Goal: Information Seeking & Learning: Learn about a topic

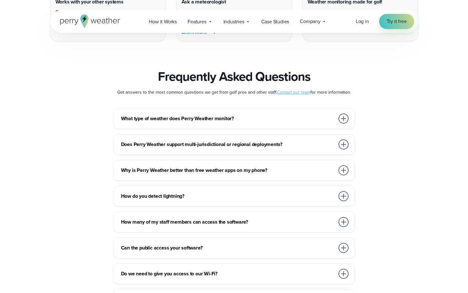
scroll to position [2425, 0]
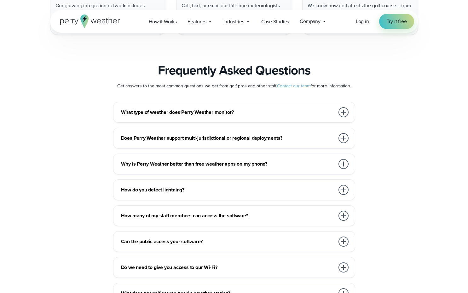
click at [346, 107] on div at bounding box center [343, 112] width 10 height 10
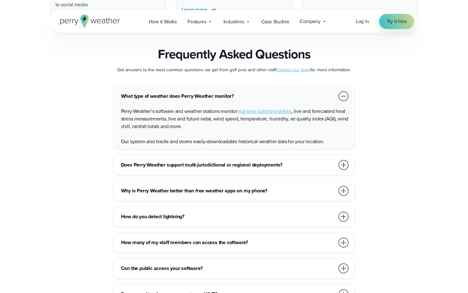
scroll to position [2456, 0]
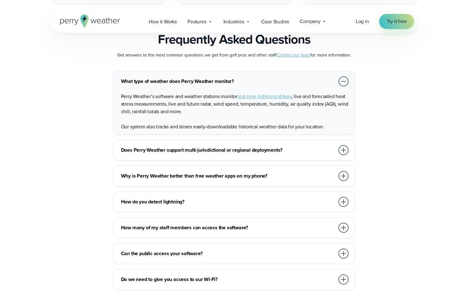
click at [343, 145] on div at bounding box center [343, 150] width 10 height 10
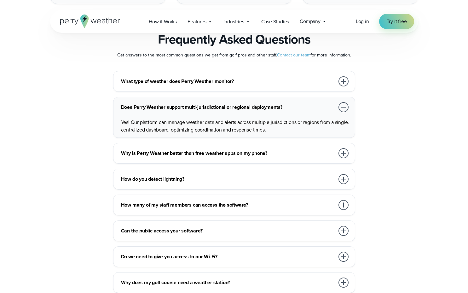
click at [343, 148] on div at bounding box center [343, 153] width 10 height 10
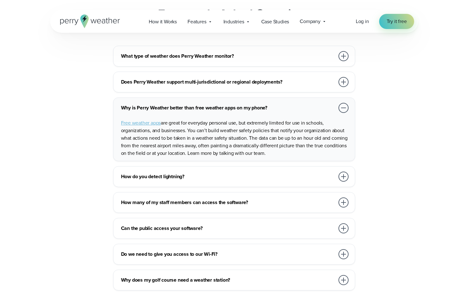
scroll to position [2485, 0]
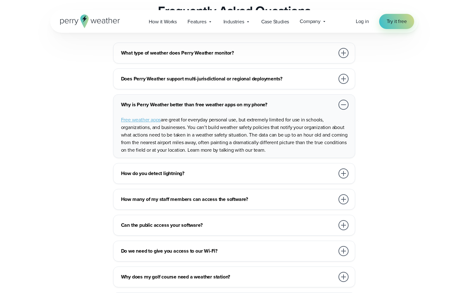
click at [346, 169] on div at bounding box center [343, 173] width 10 height 10
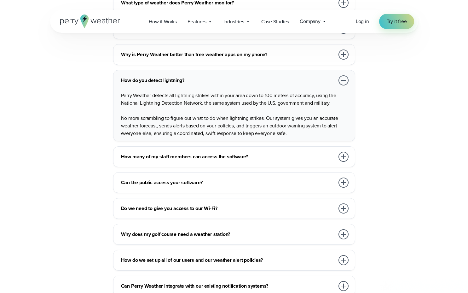
scroll to position [2537, 0]
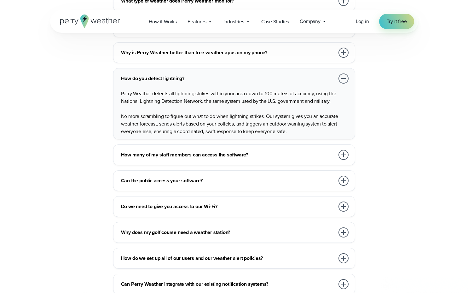
click at [347, 150] on div at bounding box center [343, 155] width 10 height 10
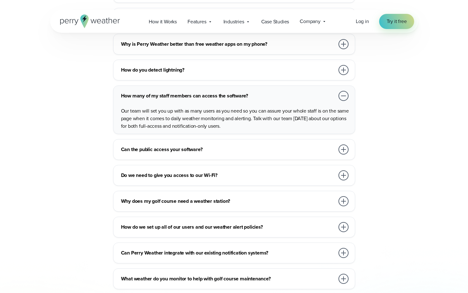
scroll to position [2550, 0]
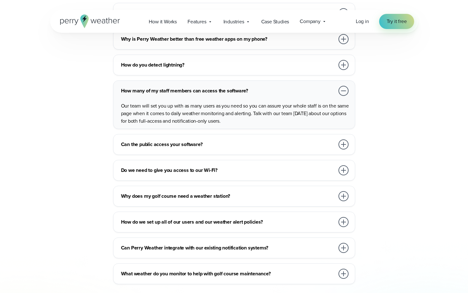
click at [342, 139] on div at bounding box center [343, 144] width 10 height 10
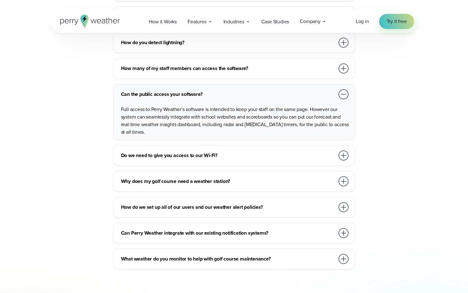
scroll to position [2575, 0]
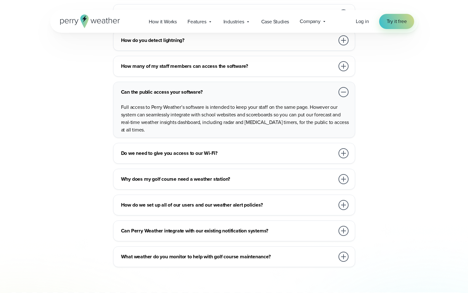
click at [343, 148] on div at bounding box center [343, 153] width 10 height 10
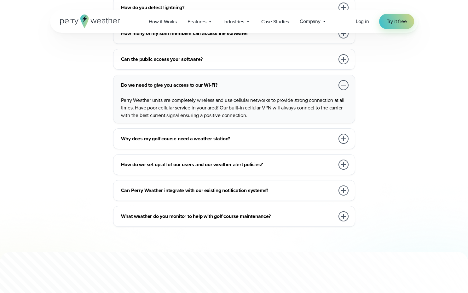
scroll to position [2608, 0]
click at [338, 132] on div at bounding box center [343, 138] width 13 height 13
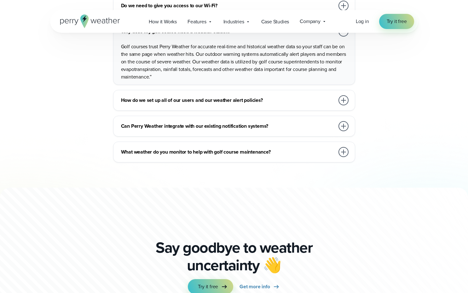
scroll to position [2689, 0]
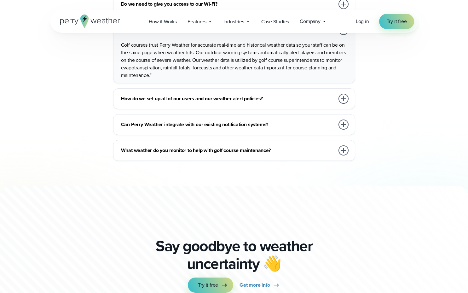
click at [344, 94] on div at bounding box center [343, 99] width 10 height 10
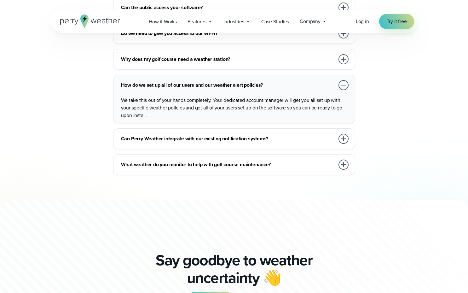
scroll to position [2665, 0]
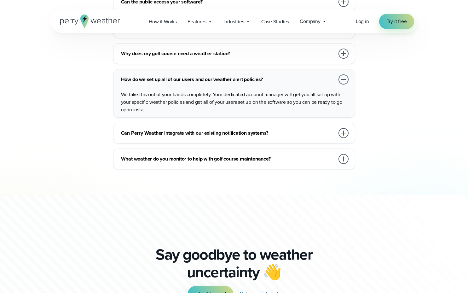
click at [342, 128] on div at bounding box center [343, 133] width 10 height 10
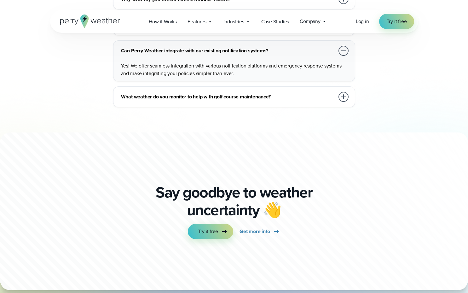
scroll to position [2721, 0]
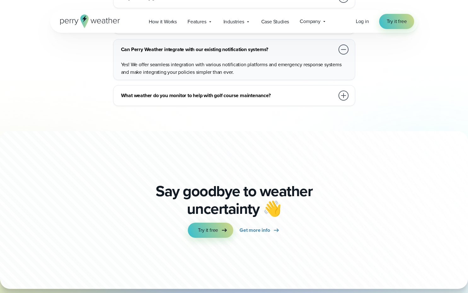
click at [346, 90] on div at bounding box center [343, 95] width 10 height 10
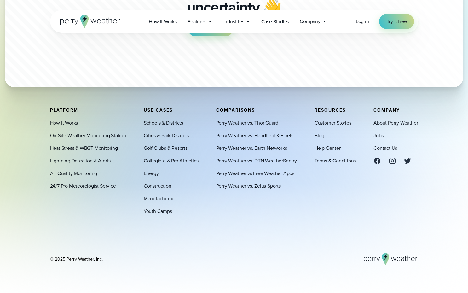
scroll to position [2929, 0]
click at [252, 184] on link "Perry Weather vs. Zelus Sports" at bounding box center [248, 186] width 65 height 8
click at [251, 173] on link "Perry Weather vs Free Weather Apps" at bounding box center [255, 173] width 78 height 8
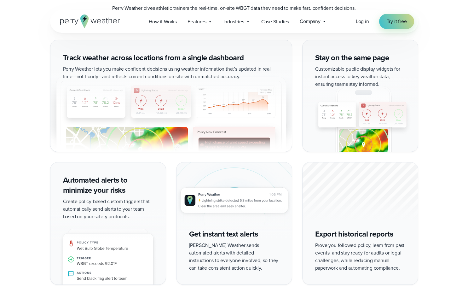
scroll to position [629, 0]
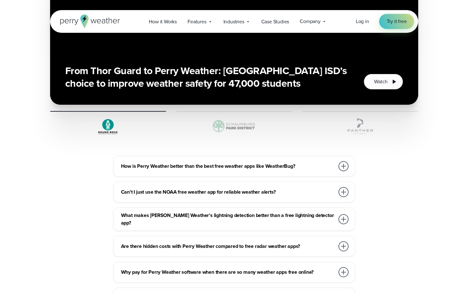
scroll to position [1808, 0]
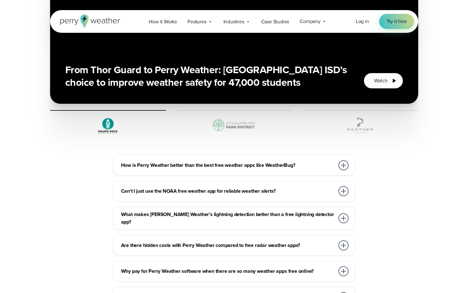
click at [343, 160] on div at bounding box center [343, 165] width 10 height 10
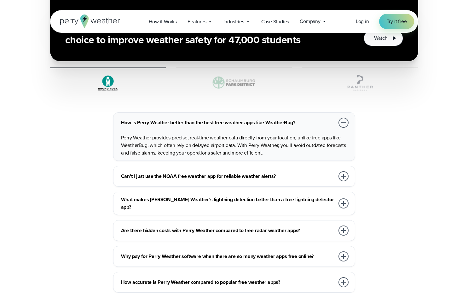
scroll to position [1851, 0]
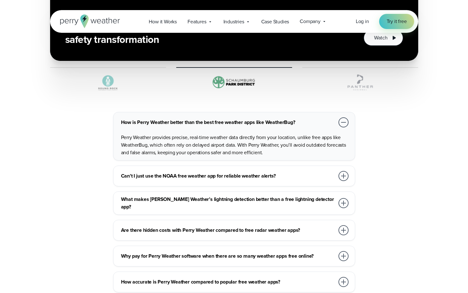
click at [340, 172] on div at bounding box center [343, 176] width 10 height 10
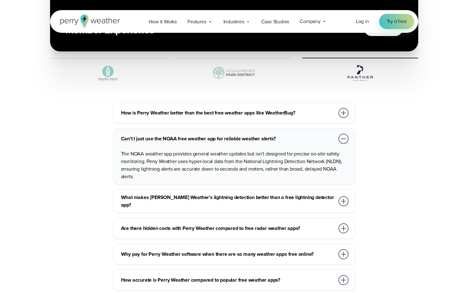
scroll to position [1865, 0]
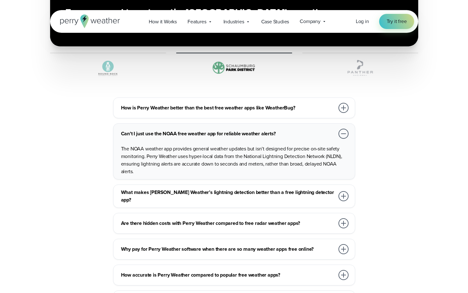
click at [344, 191] on div at bounding box center [343, 196] width 10 height 10
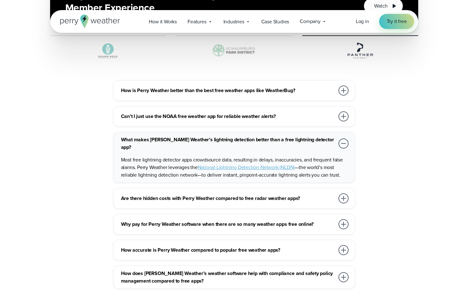
scroll to position [1885, 0]
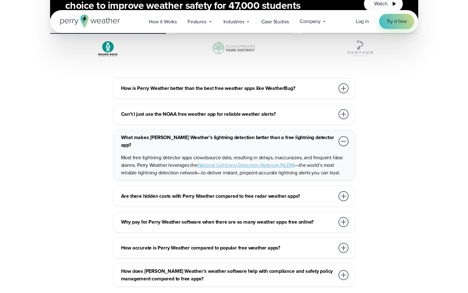
click at [342, 191] on div at bounding box center [343, 196] width 10 height 10
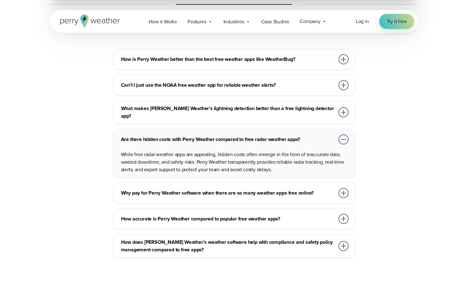
scroll to position [1915, 0]
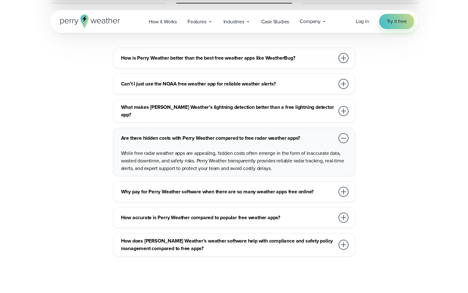
click at [341, 187] on div at bounding box center [343, 192] width 10 height 10
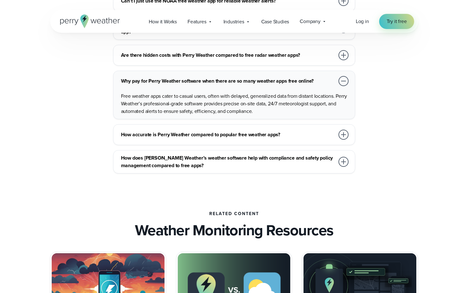
scroll to position [2000, 0]
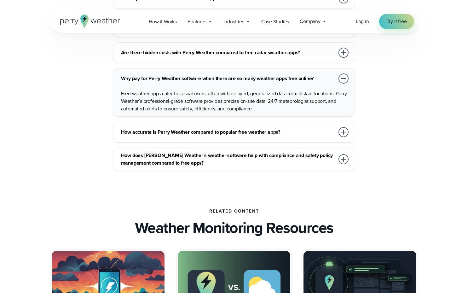
click at [346, 127] on div at bounding box center [343, 132] width 10 height 10
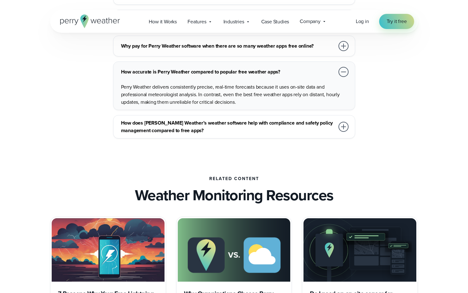
scroll to position [2033, 0]
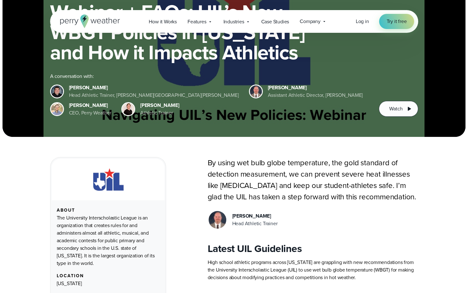
scroll to position [73, 0]
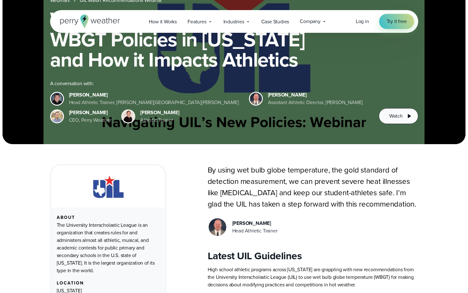
click at [395, 114] on span "Watch" at bounding box center [395, 116] width 13 height 8
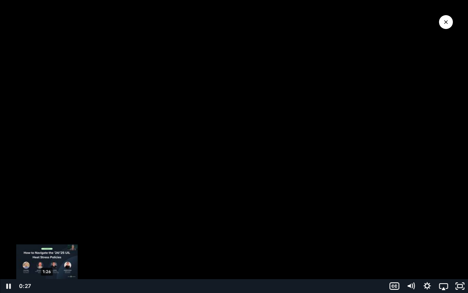
click at [47, 286] on div "1:26" at bounding box center [209, 286] width 343 height 14
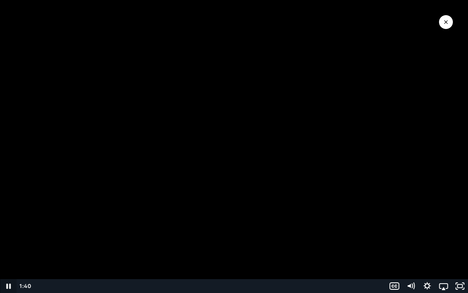
click at [9, 285] on icon "Pause" at bounding box center [8, 286] width 16 height 14
click at [8, 285] on icon "Play Video" at bounding box center [9, 286] width 4 height 6
click at [429, 286] on icon "Show settings menu" at bounding box center [426, 285] width 7 height 7
click at [447, 260] on span "1x" at bounding box center [449, 258] width 29 height 14
click at [429, 229] on label "1.5x" at bounding box center [435, 230] width 66 height 14
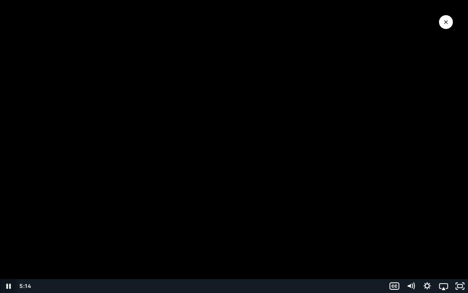
click at [11, 285] on icon "Pause" at bounding box center [8, 286] width 16 height 14
click at [11, 285] on icon "Play Video" at bounding box center [9, 286] width 4 height 6
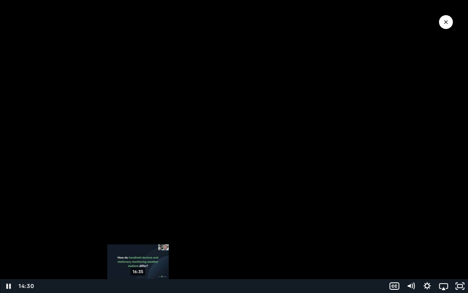
click at [138, 287] on div "16:35" at bounding box center [209, 286] width 343 height 14
click at [146, 285] on div "18:00" at bounding box center [209, 286] width 343 height 14
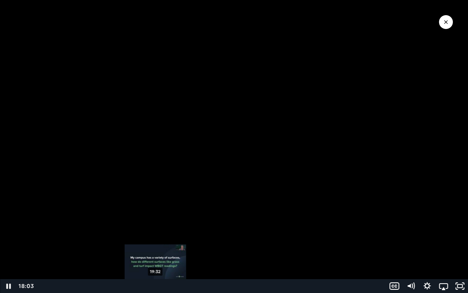
click at [155, 285] on div "19:32" at bounding box center [209, 286] width 343 height 14
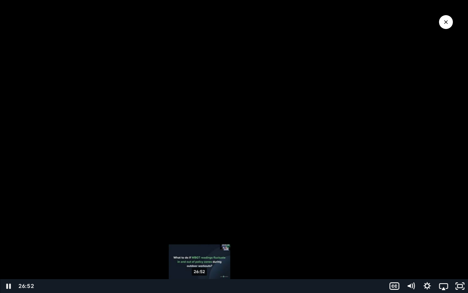
click at [200, 285] on div "26:52" at bounding box center [209, 286] width 343 height 14
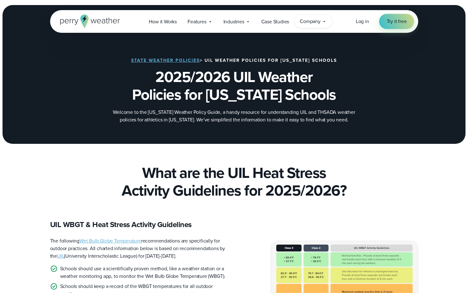
click at [310, 22] on span "Company" at bounding box center [310, 22] width 21 height 8
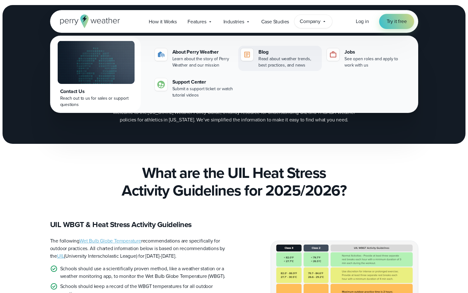
click at [261, 54] on div "Blog" at bounding box center [288, 52] width 61 height 8
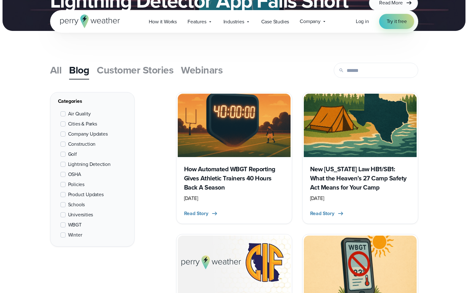
scroll to position [190, 0]
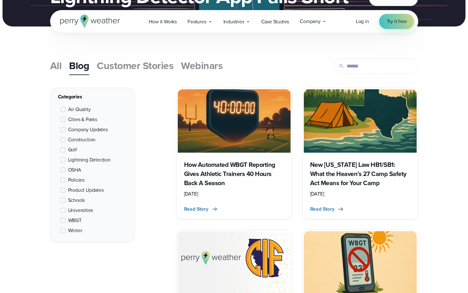
click at [229, 169] on h3 "How Automated WBGT Reporting Gives Athletic Trainers 40 Hours Back A Season" at bounding box center [234, 173] width 100 height 27
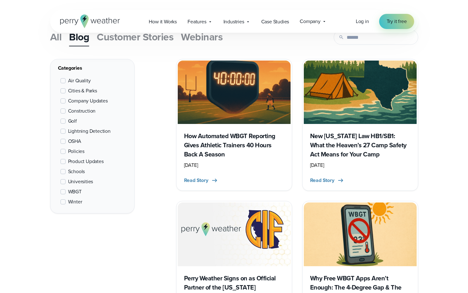
scroll to position [224, 0]
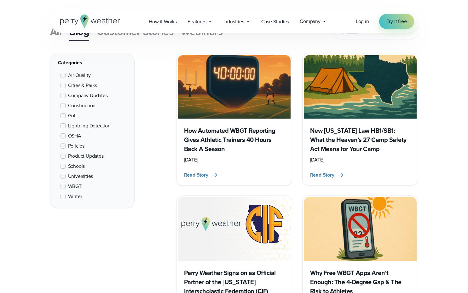
click at [329, 140] on h3 "New [US_STATE] Law HB1/SB1: What the Heaven’s 27 Camp Safety Act Means for Your…" at bounding box center [360, 139] width 100 height 27
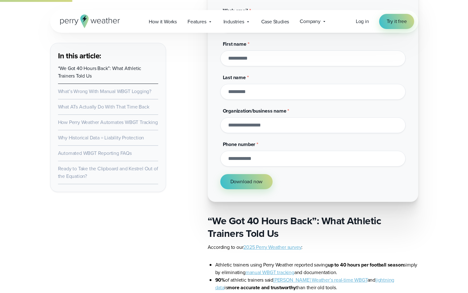
scroll to position [532, 0]
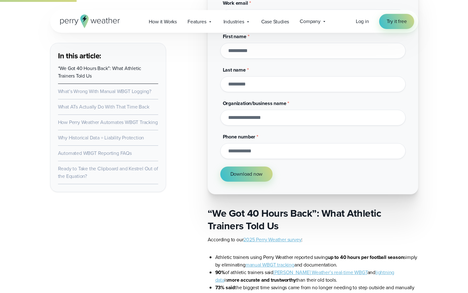
click at [104, 92] on link "What’s Wrong With Manual WBGT Logging?" at bounding box center [105, 91] width 94 height 7
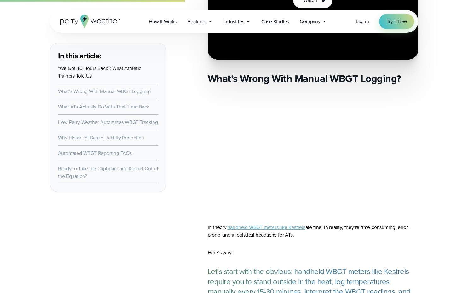
scroll to position [1173, 0]
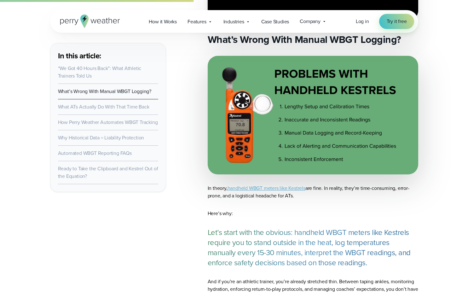
click at [103, 106] on link "What ATs Actually Do With That Time Back" at bounding box center [103, 106] width 91 height 7
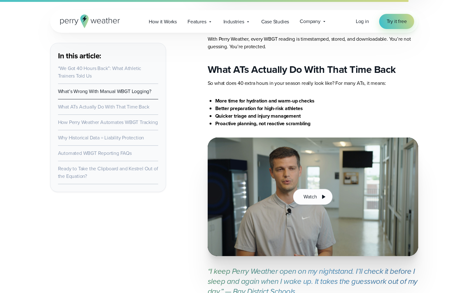
scroll to position [2936, 0]
click at [100, 109] on link "What ATs Actually Do With That Time Back" at bounding box center [103, 106] width 91 height 7
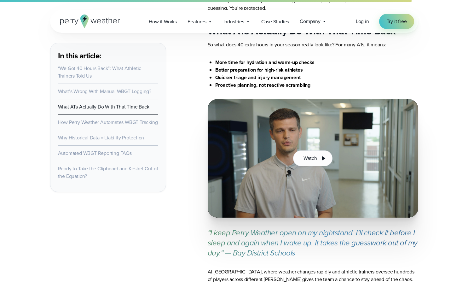
click at [99, 123] on link "How Perry Weather Automates WBGT Tracking" at bounding box center [108, 121] width 100 height 7
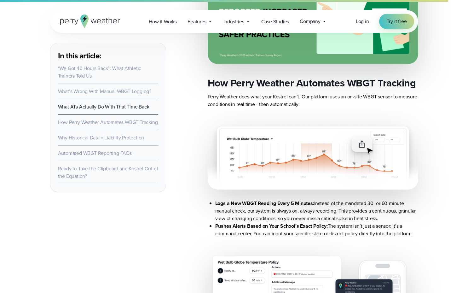
scroll to position [3616, 0]
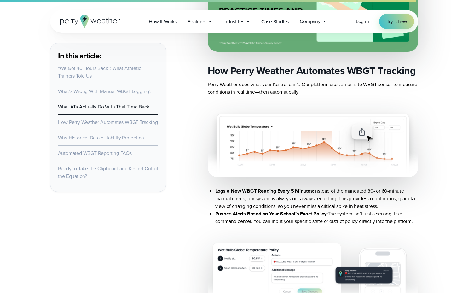
scroll to position [2974, 0]
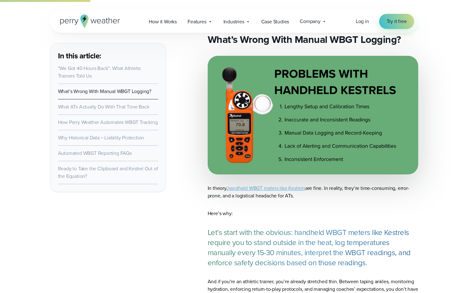
scroll to position [532, 0]
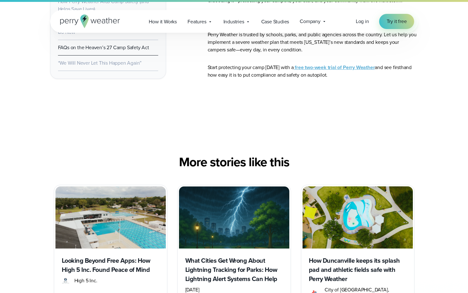
scroll to position [2327, 0]
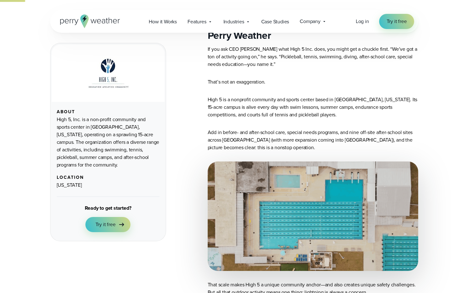
scroll to position [221, 0]
